Goal: Task Accomplishment & Management: Manage account settings

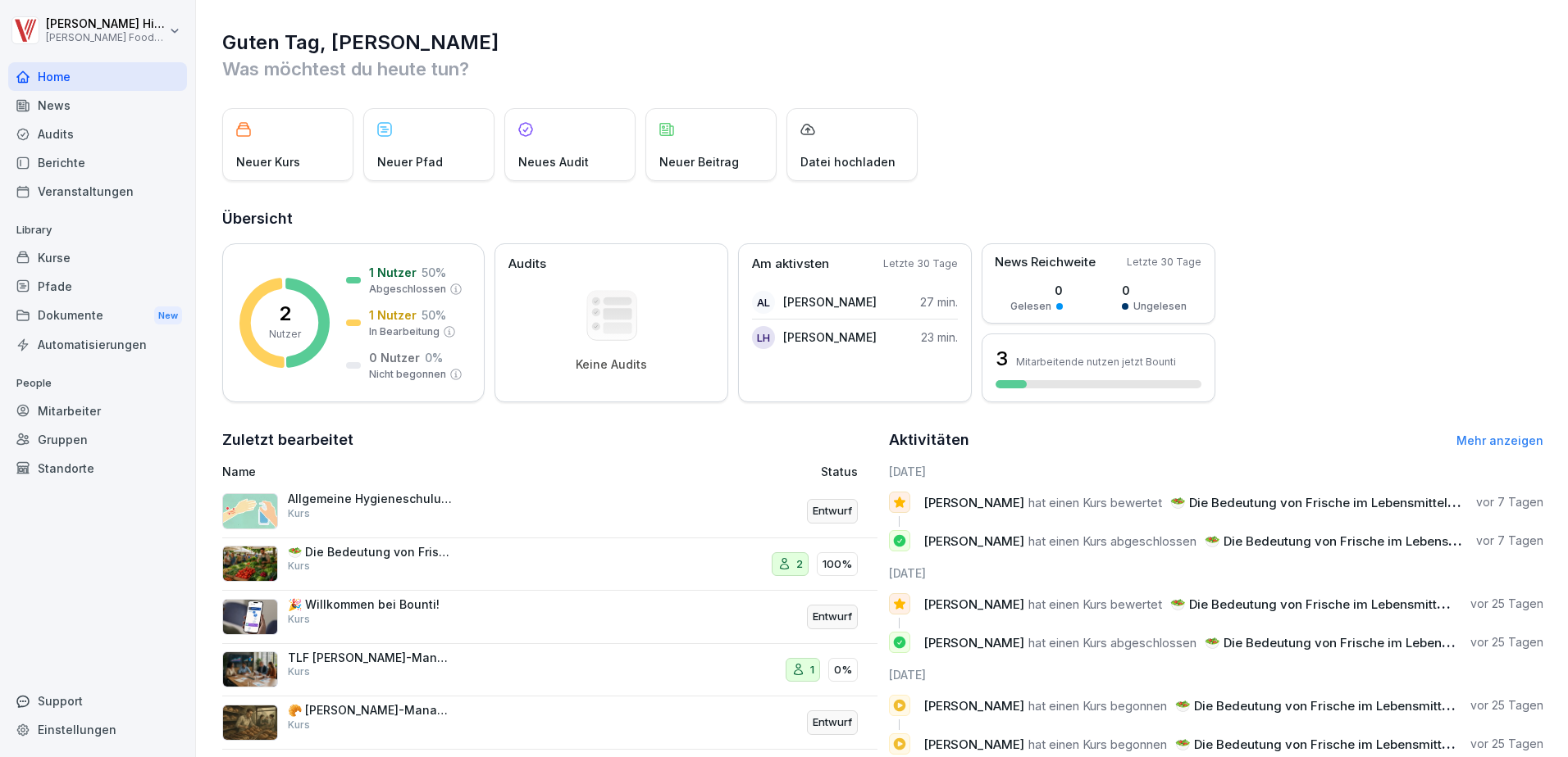
click at [84, 412] on div "Mitarbeiter" at bounding box center [97, 411] width 178 height 29
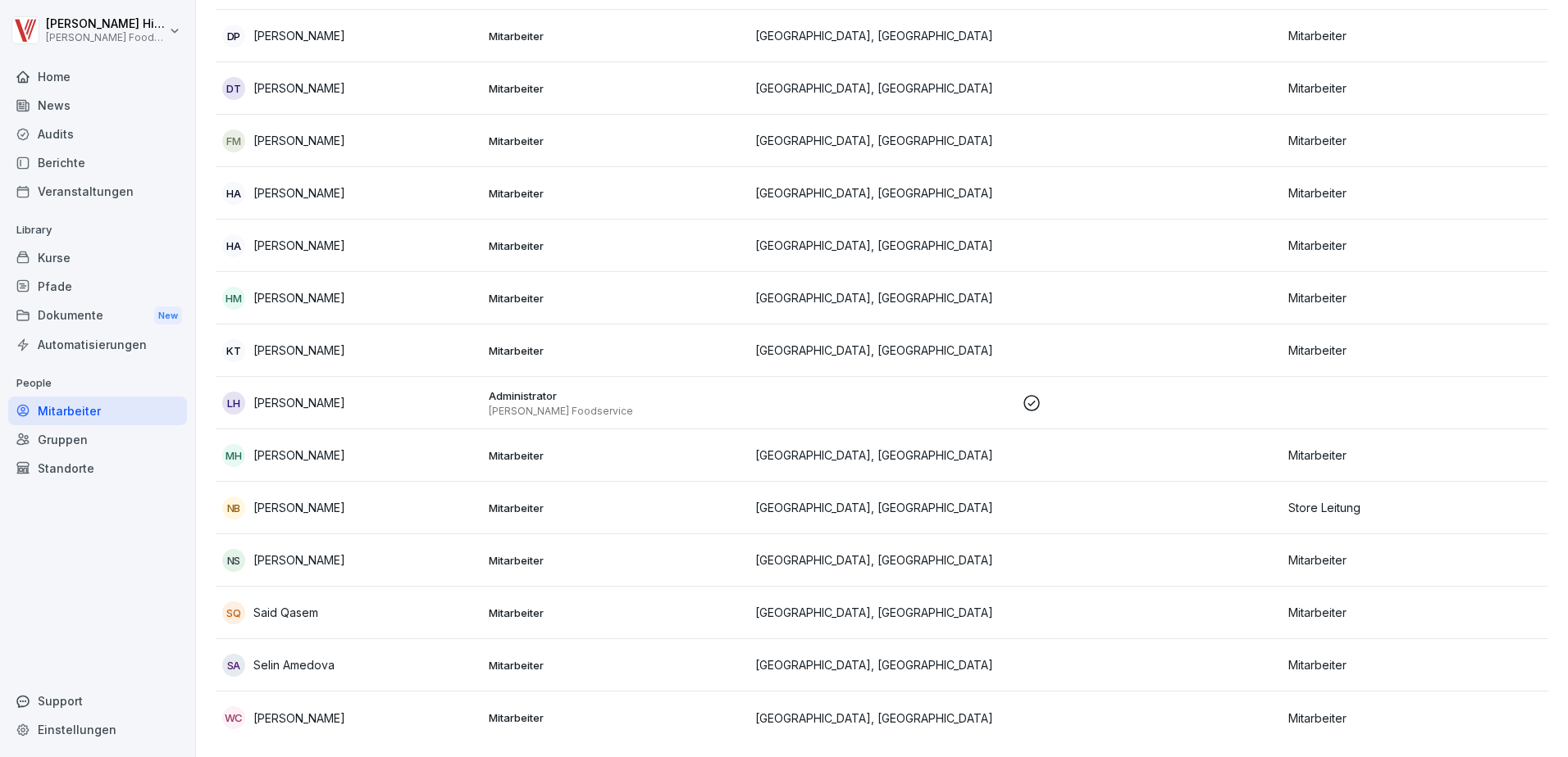
scroll to position [502, 0]
drag, startPoint x: 297, startPoint y: 452, endPoint x: 283, endPoint y: 440, distance: 18.4
click at [283, 447] on p "[PERSON_NAME]" at bounding box center [299, 456] width 92 height 17
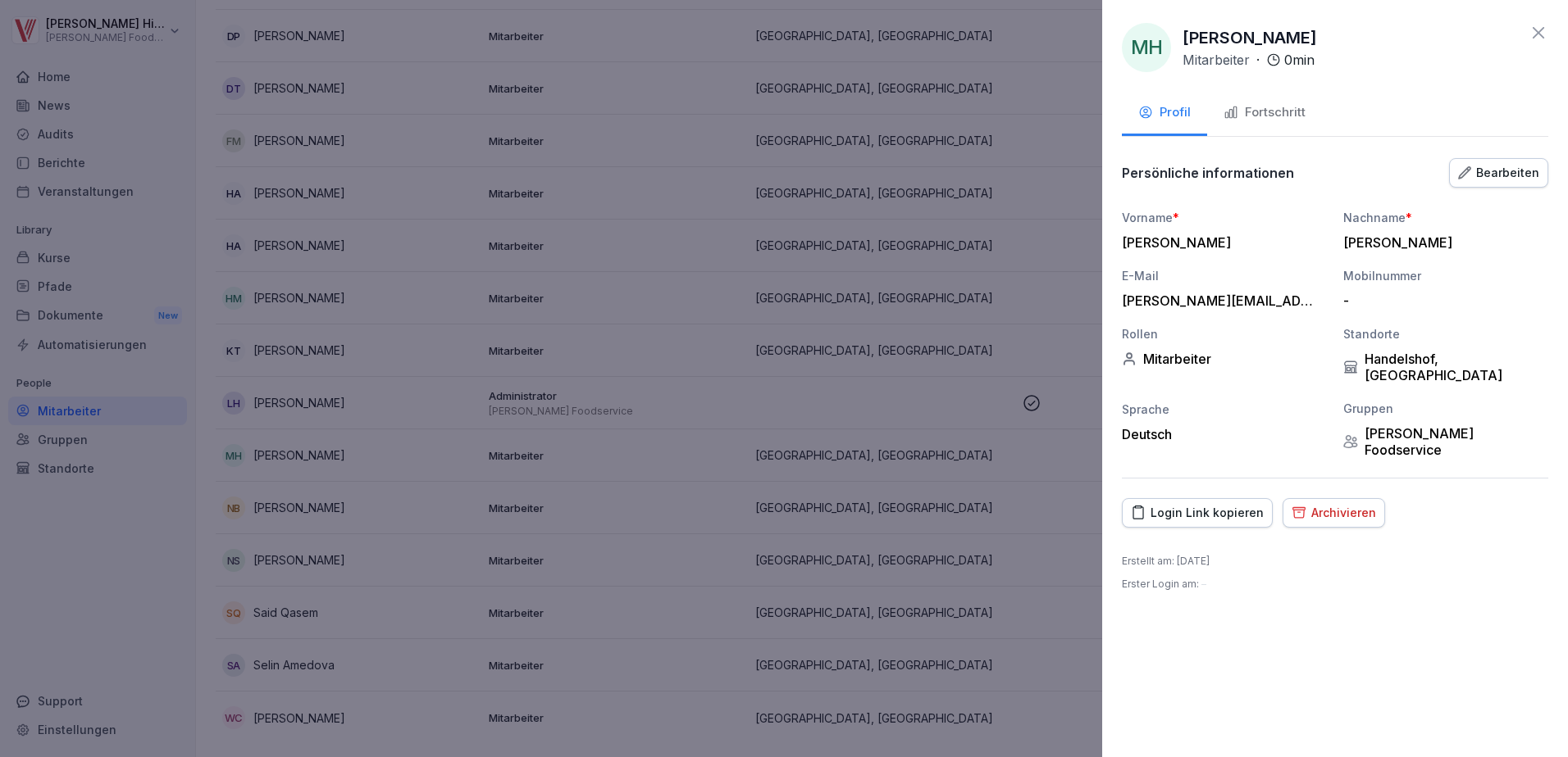
click at [1323, 504] on div "Archivieren" at bounding box center [1333, 513] width 85 height 18
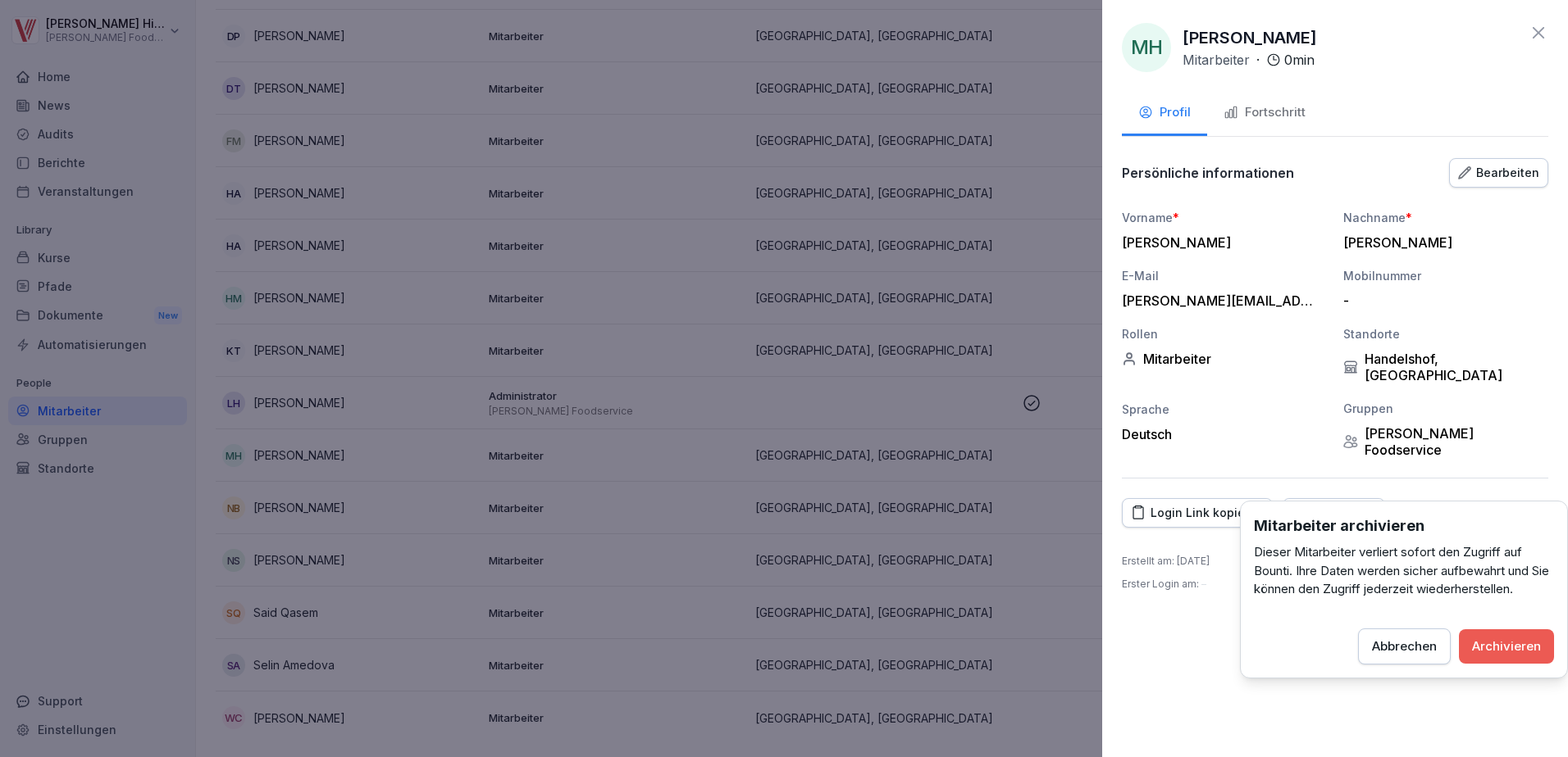
click at [1501, 652] on div "Archivieren" at bounding box center [1506, 646] width 69 height 18
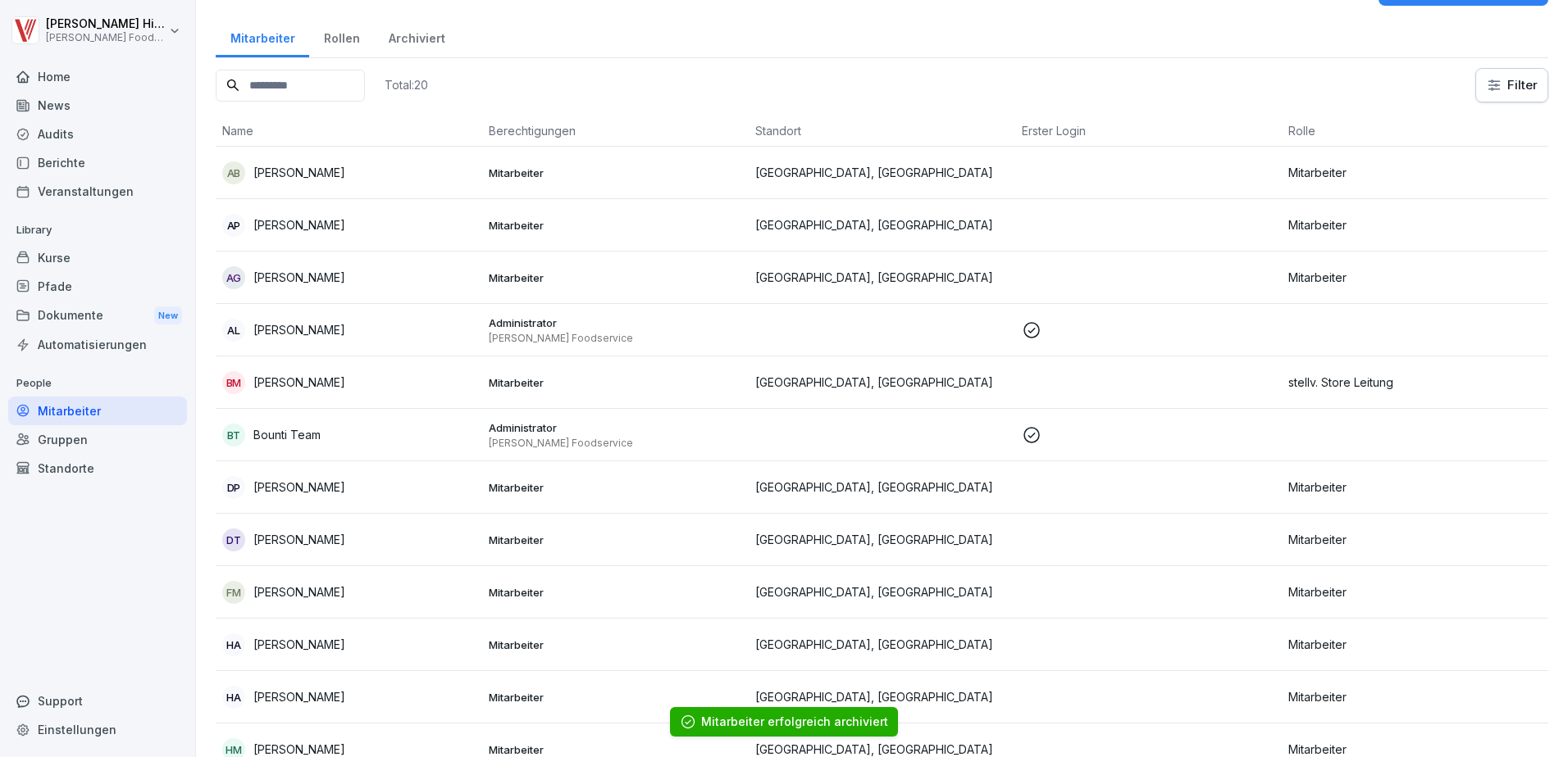
scroll to position [0, 0]
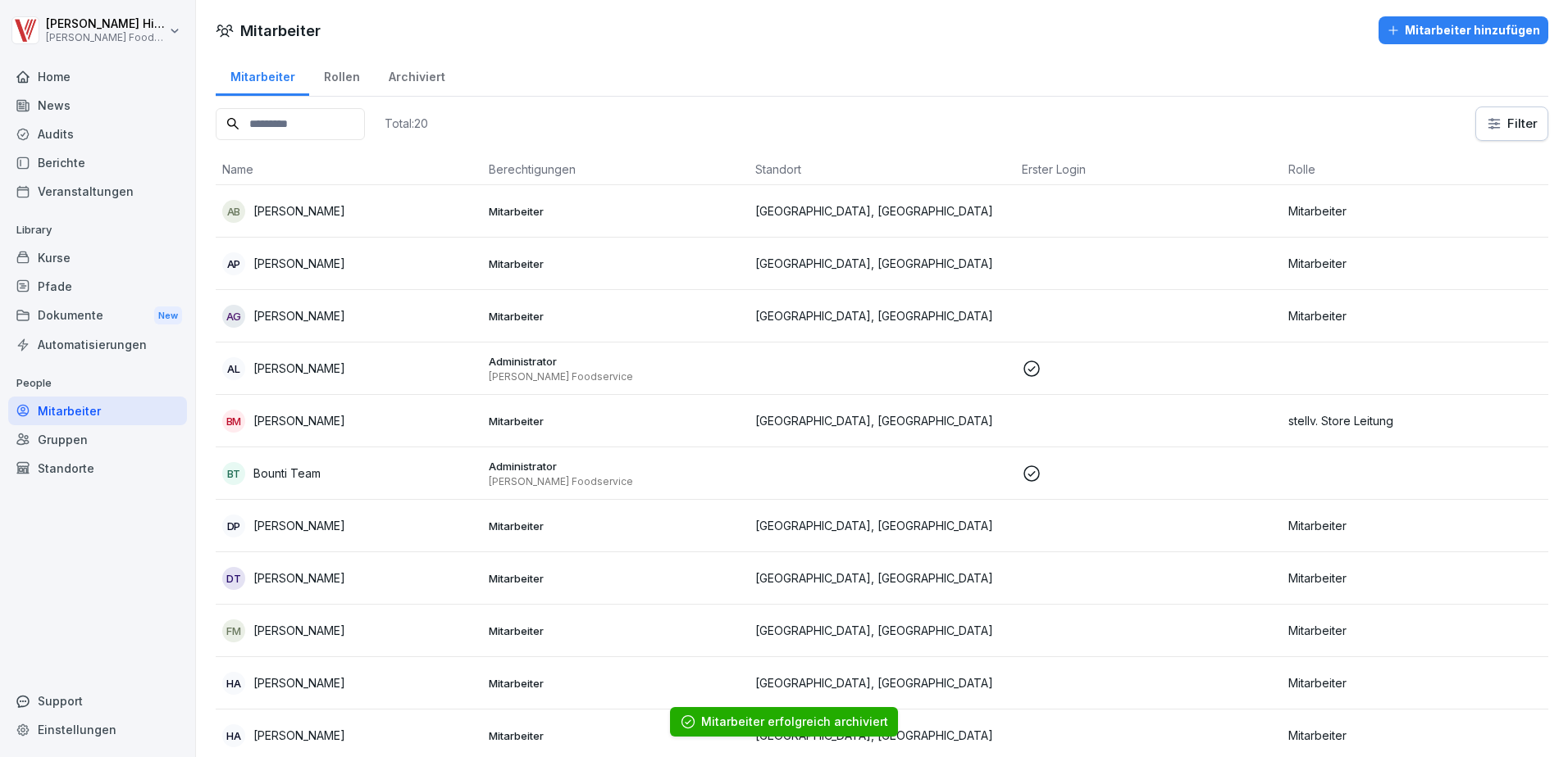
click at [67, 85] on div "Home" at bounding box center [97, 76] width 178 height 29
